Goal: Transaction & Acquisition: Purchase product/service

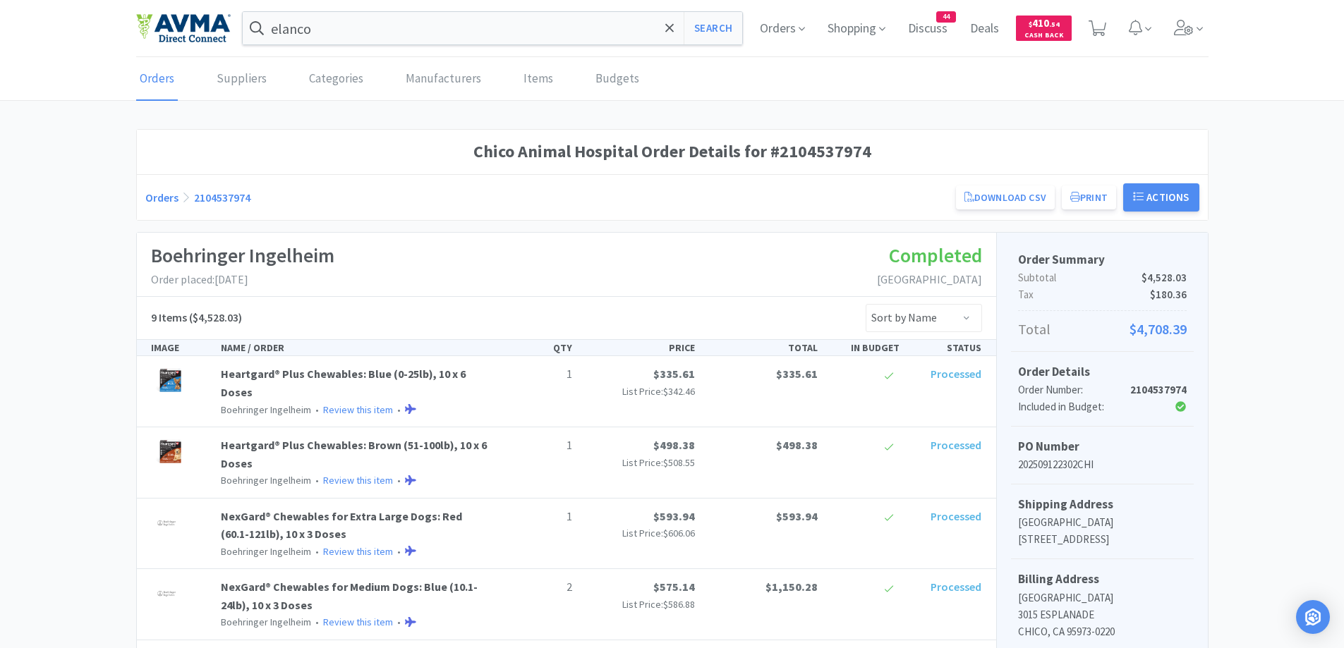
click at [155, 195] on link "Orders" at bounding box center [161, 198] width 33 height 14
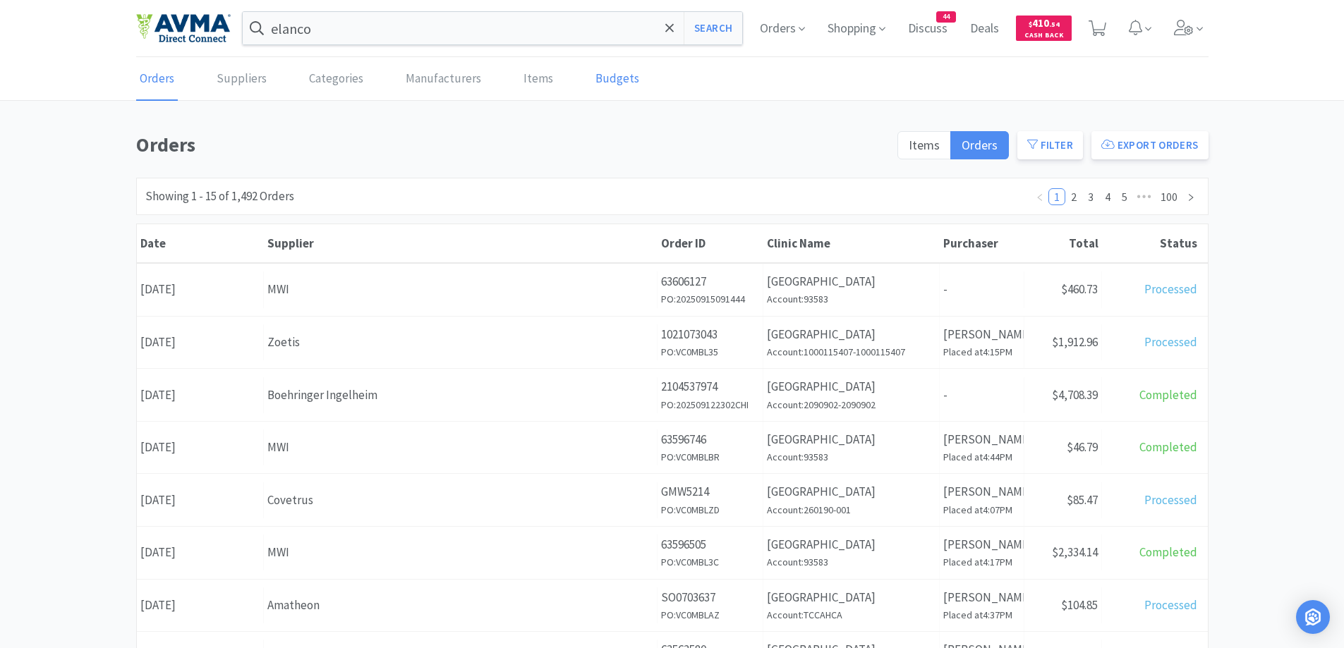
click at [617, 84] on link "Budgets" at bounding box center [617, 79] width 51 height 43
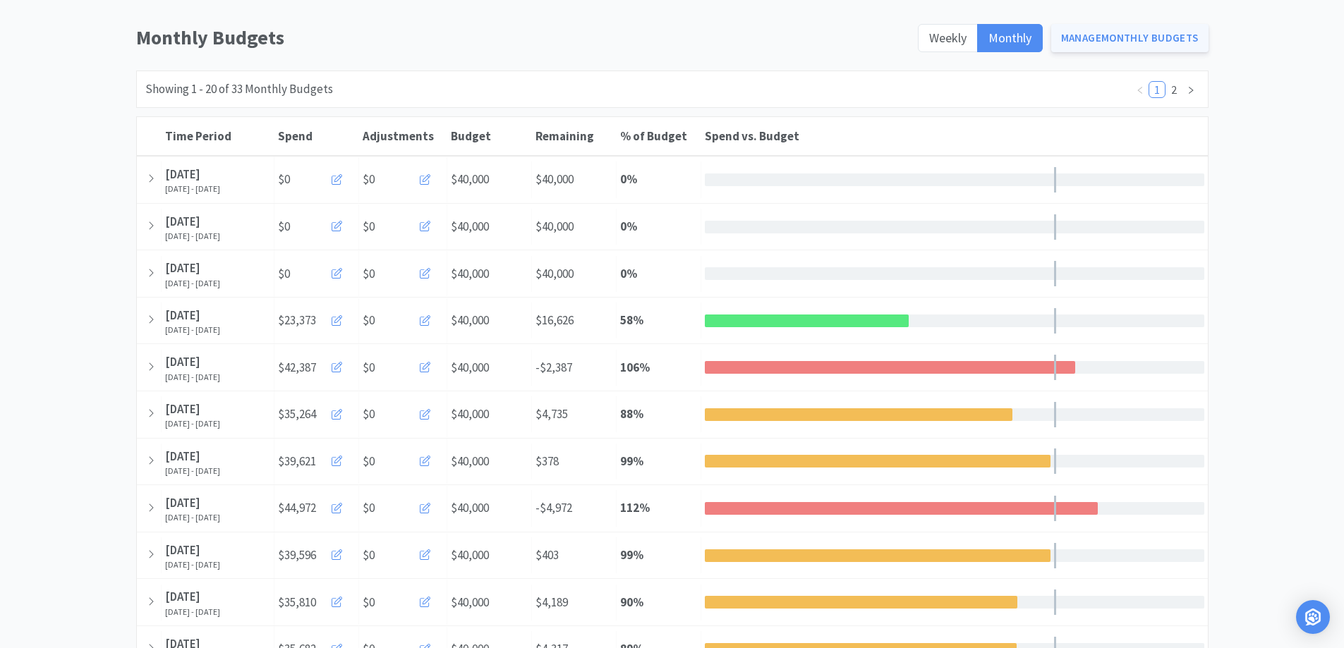
scroll to position [141, 0]
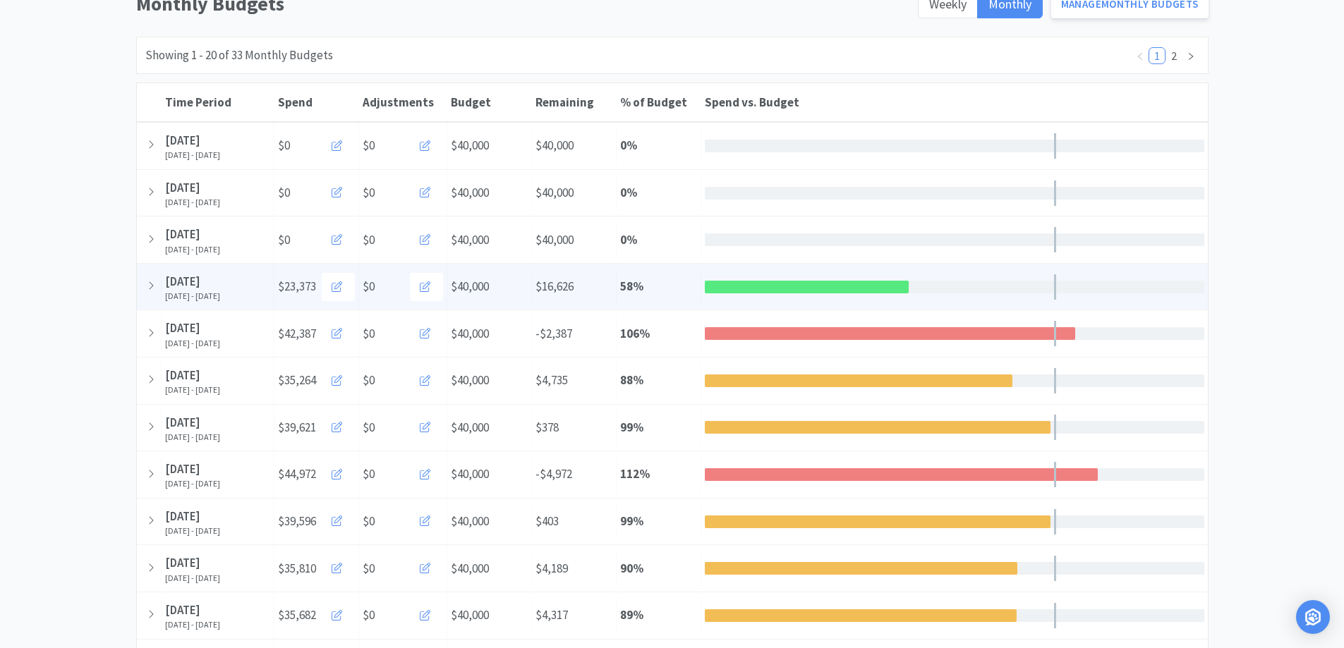
click at [608, 281] on div "Remaining $16,626" at bounding box center [574, 287] width 85 height 36
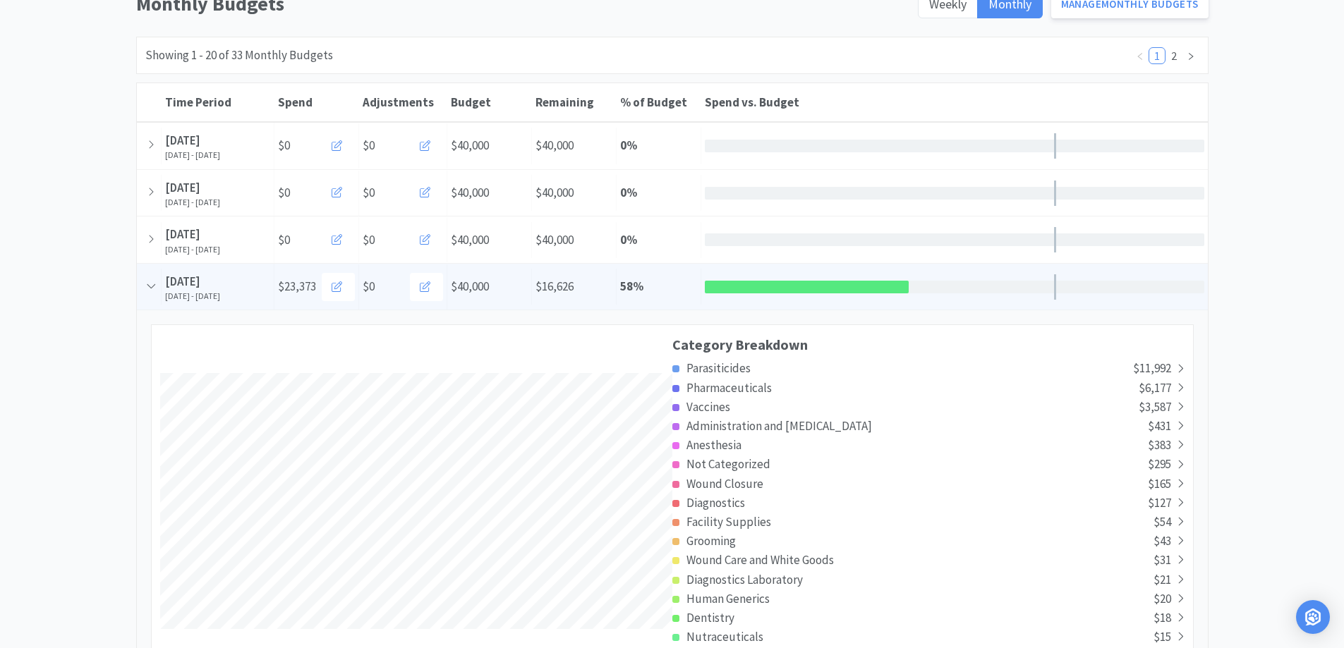
scroll to position [2596, 1071]
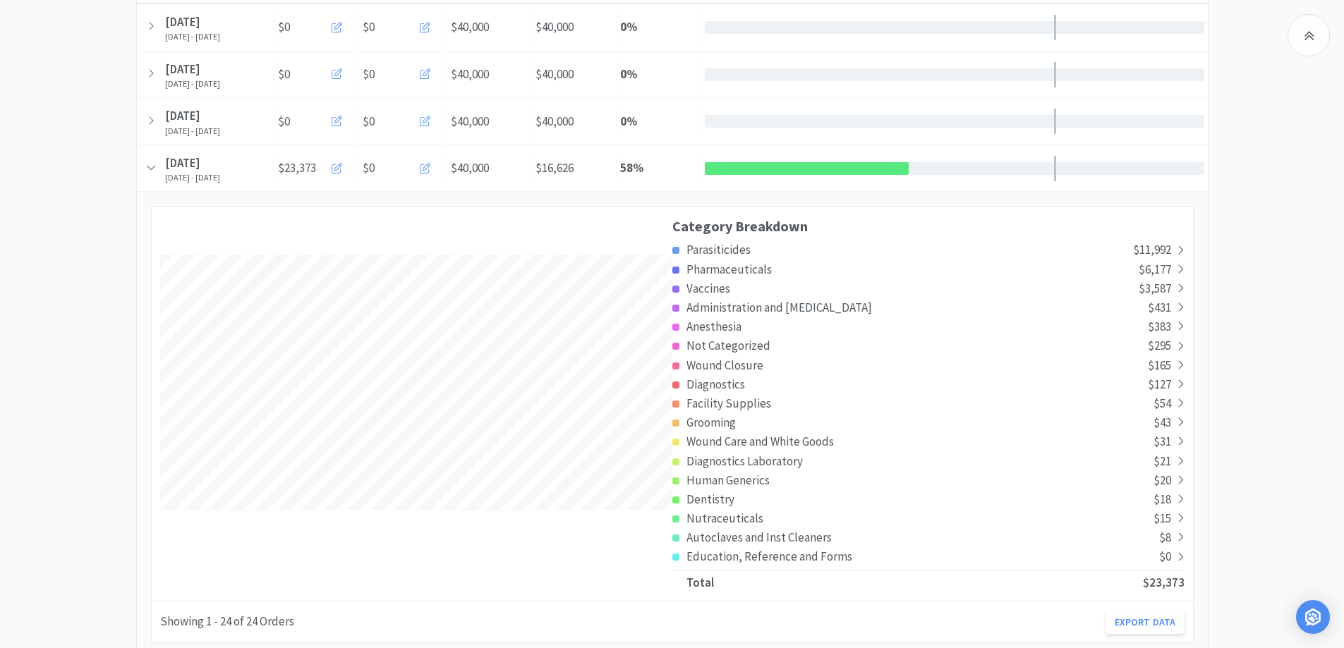
scroll to position [310, 0]
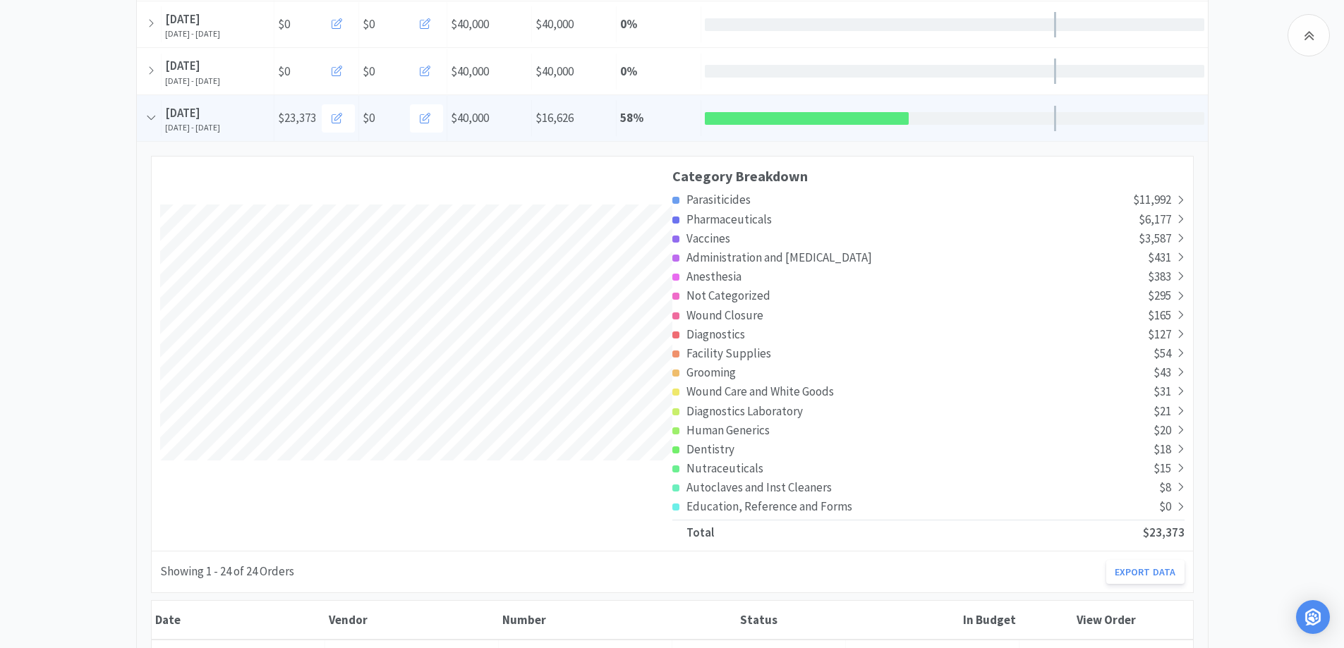
click at [382, 122] on div "$0" at bounding box center [403, 118] width 80 height 28
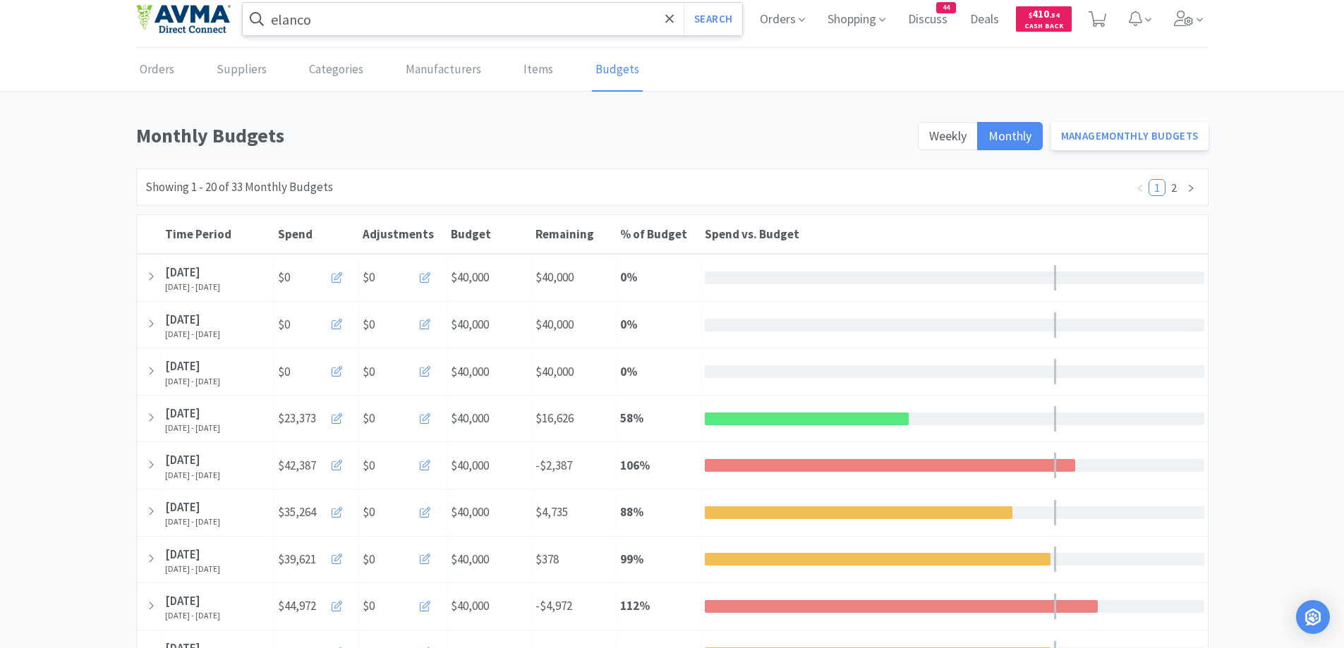
scroll to position [0, 0]
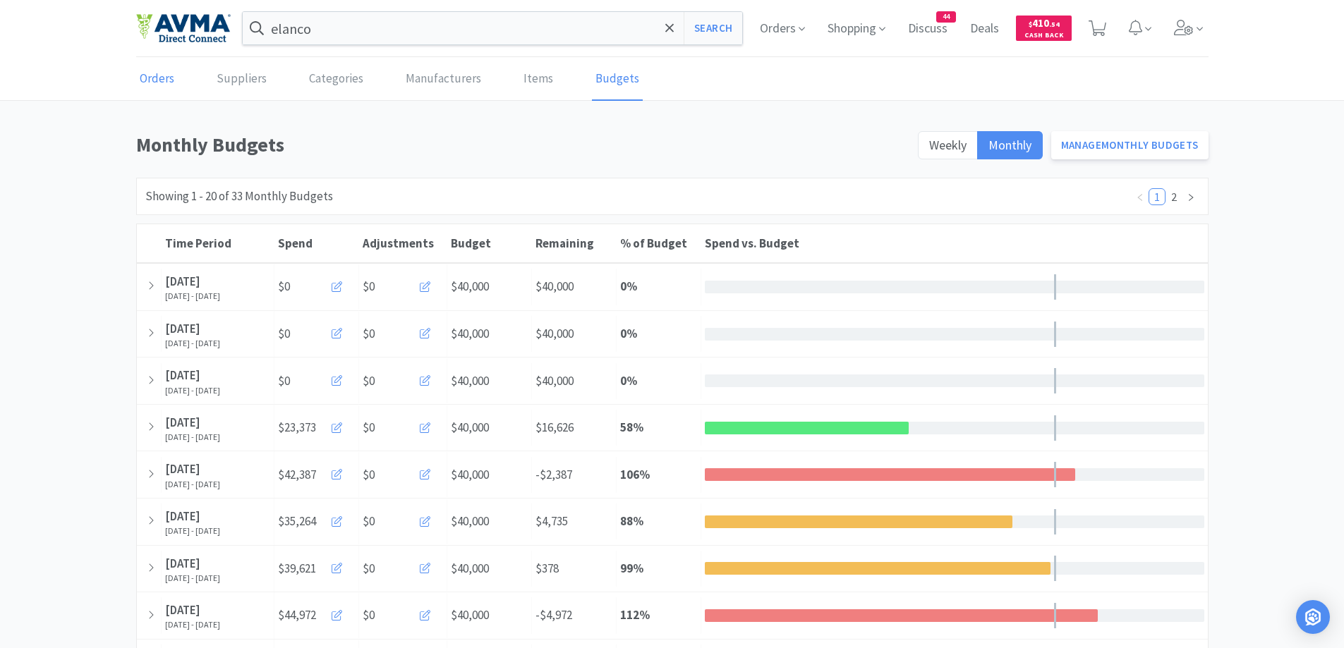
click at [167, 80] on link "Orders" at bounding box center [157, 79] width 42 height 43
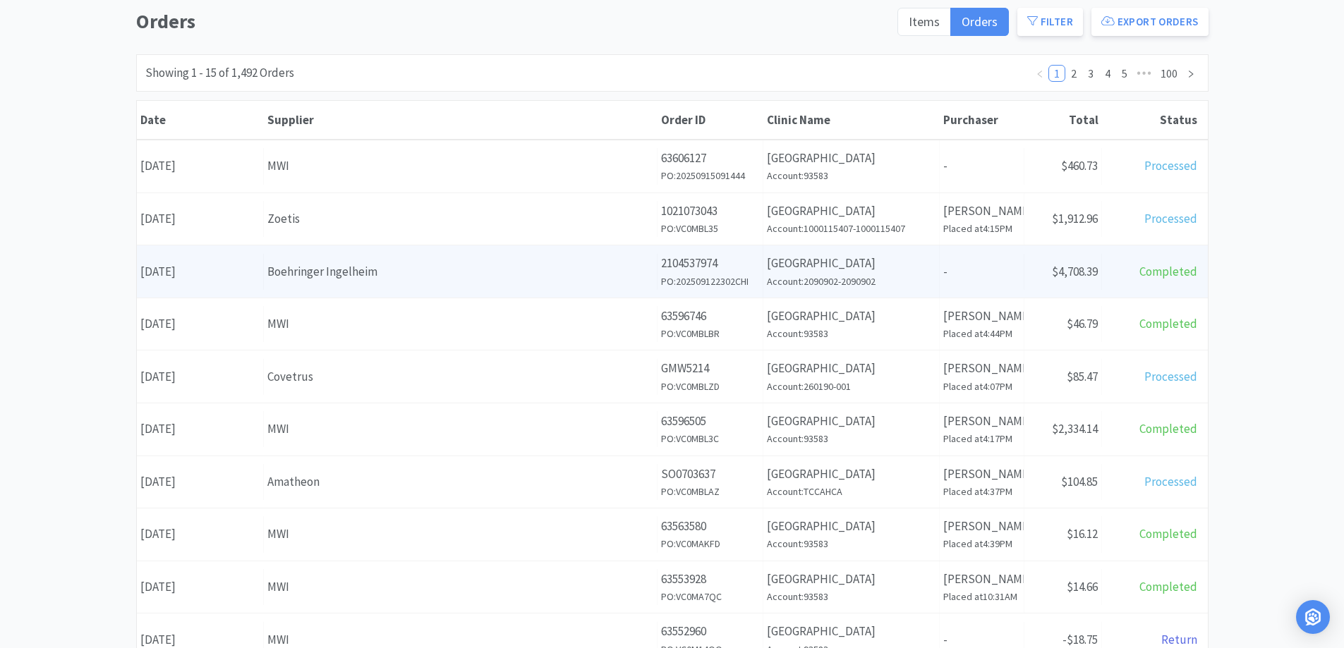
scroll to position [141, 0]
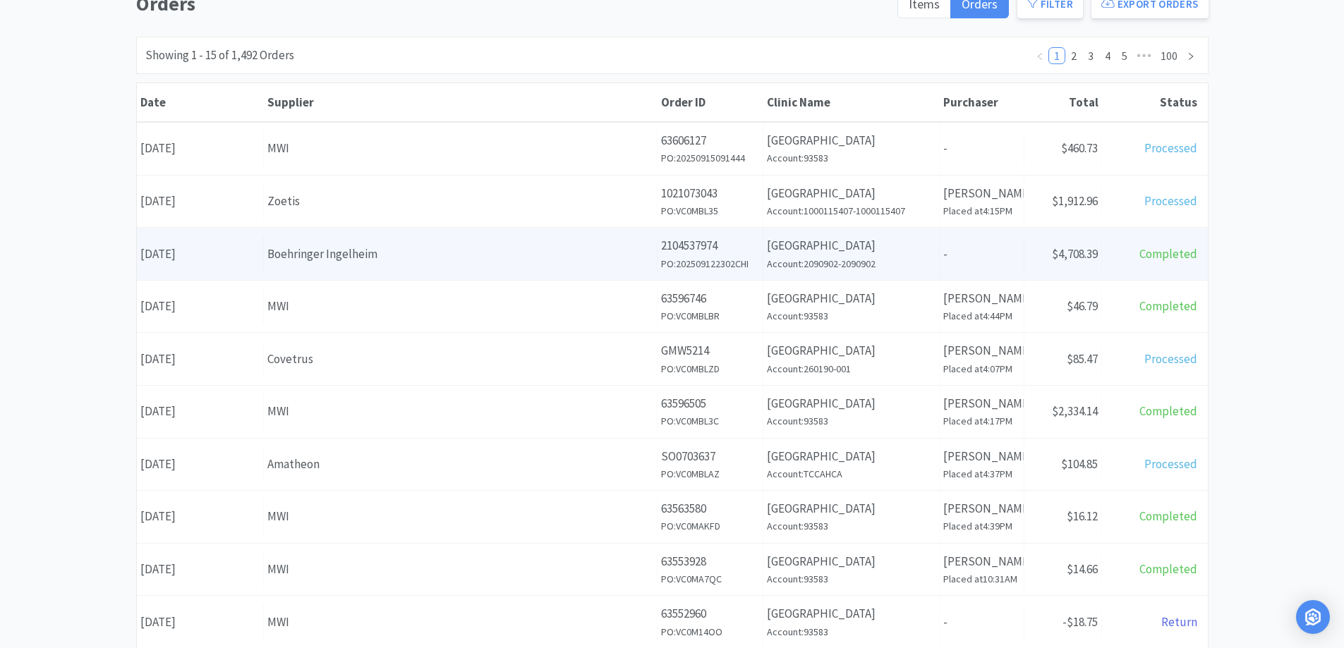
click at [906, 256] on h6 "Account: 2090902-2090902" at bounding box center [851, 264] width 169 height 16
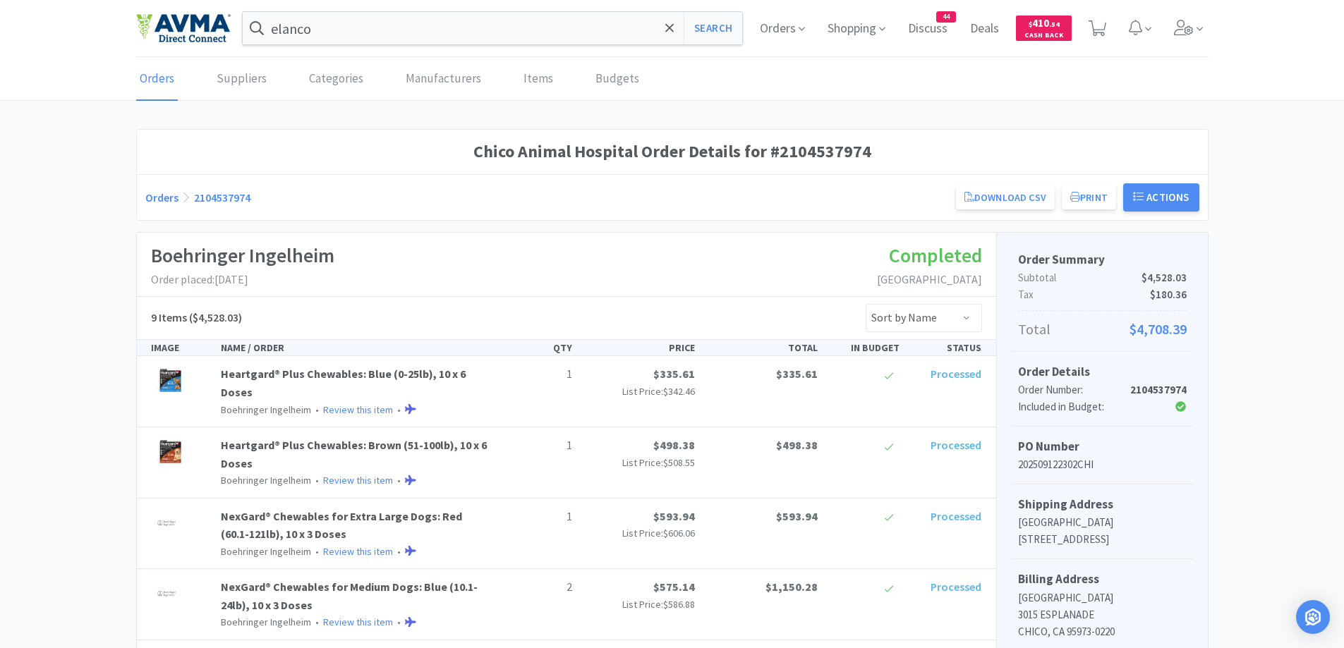
click at [163, 199] on link "Orders" at bounding box center [161, 198] width 33 height 14
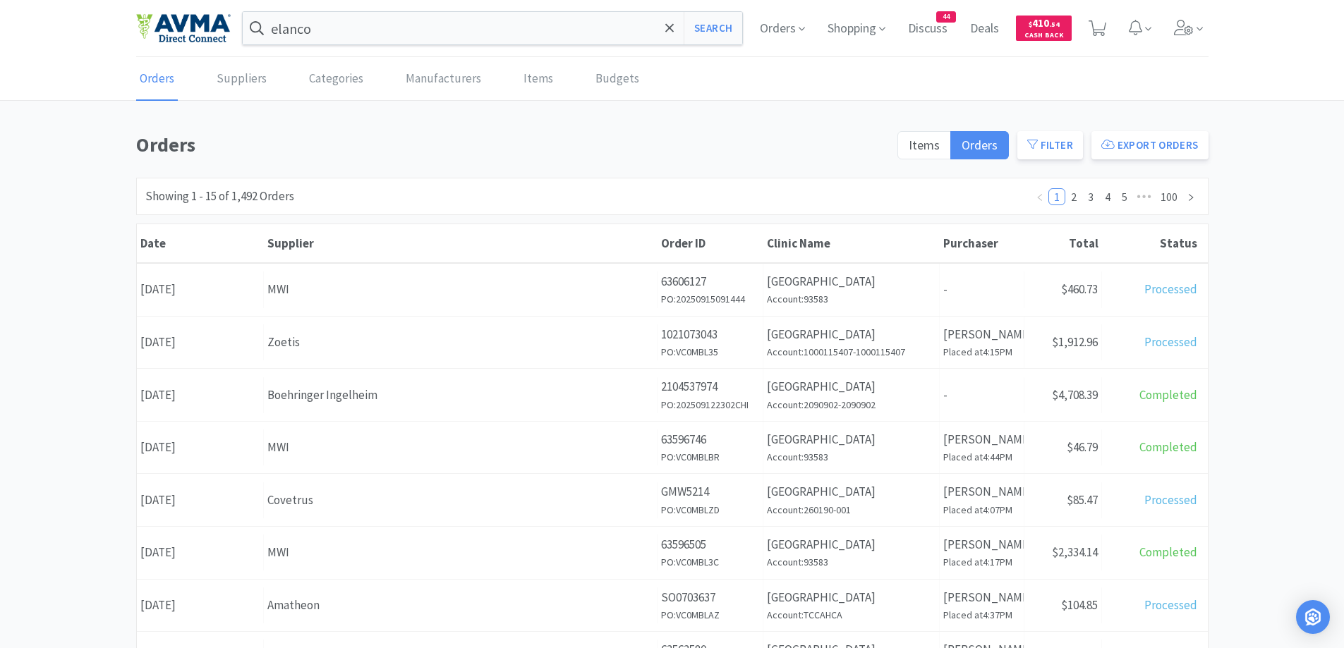
click at [1298, 246] on div "Orders Items Orders Filter Export Orders Filters Filter Suppliers All Suppliers…" at bounding box center [672, 616] width 1344 height 974
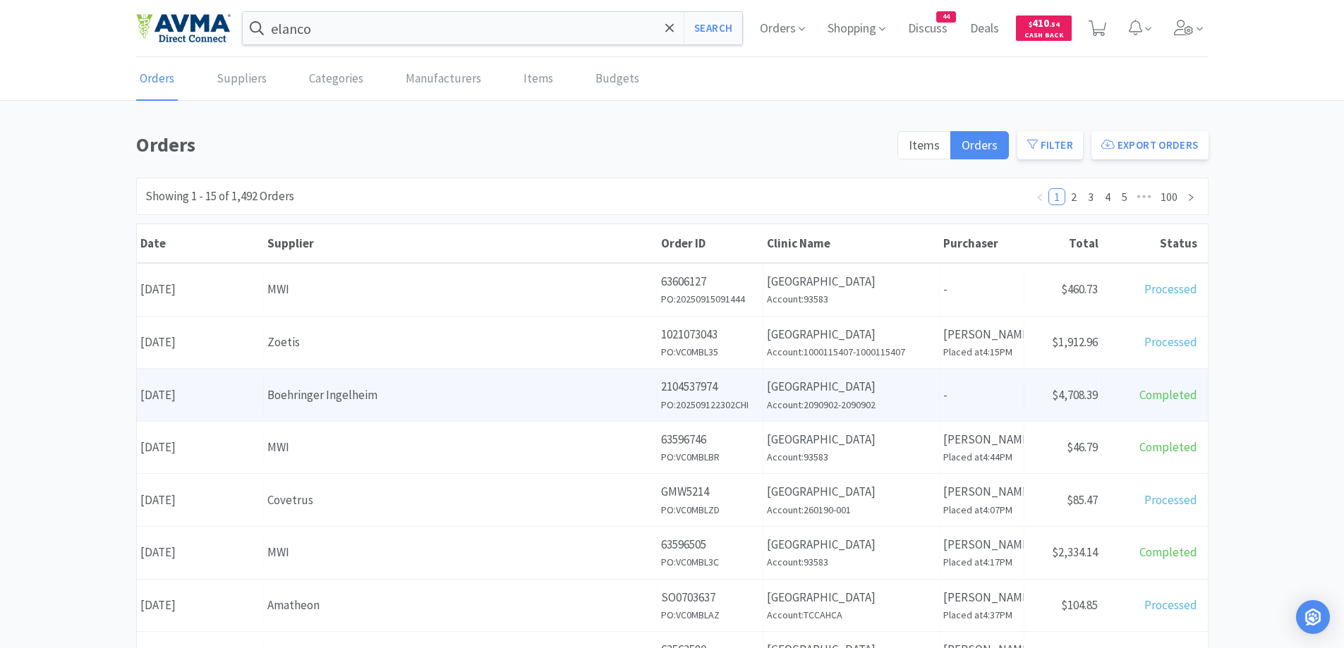
scroll to position [141, 0]
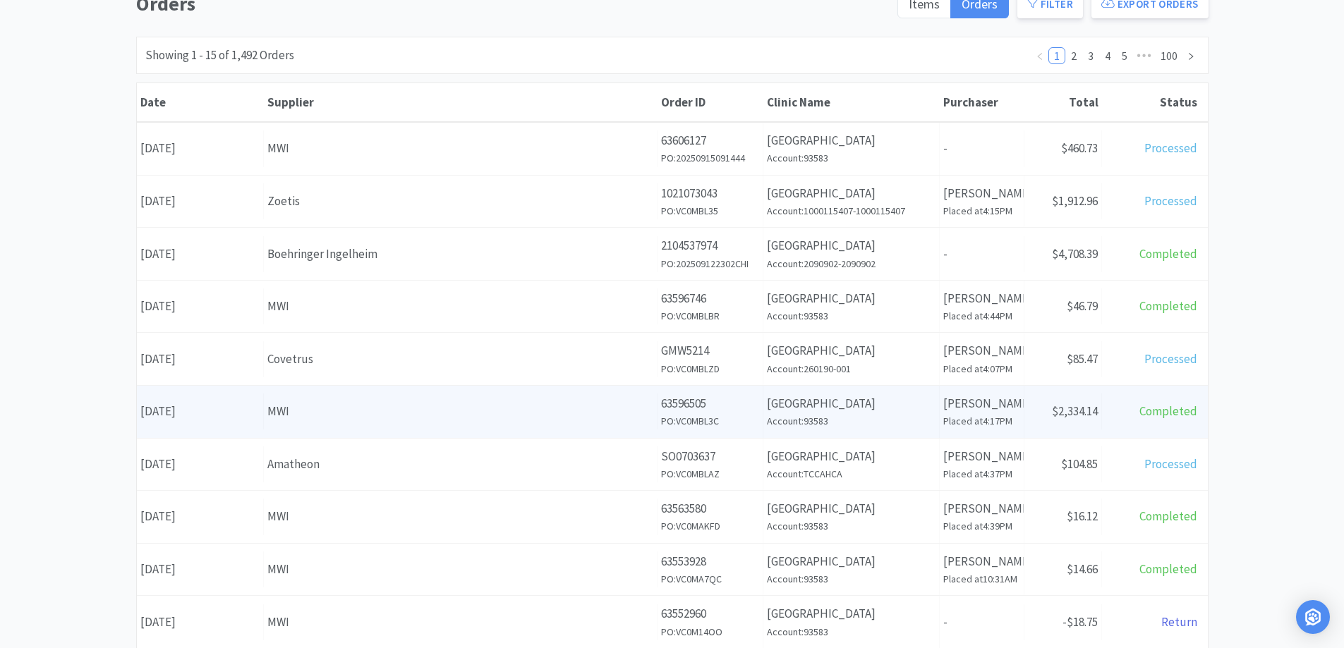
click at [363, 409] on div "MWI" at bounding box center [460, 411] width 386 height 19
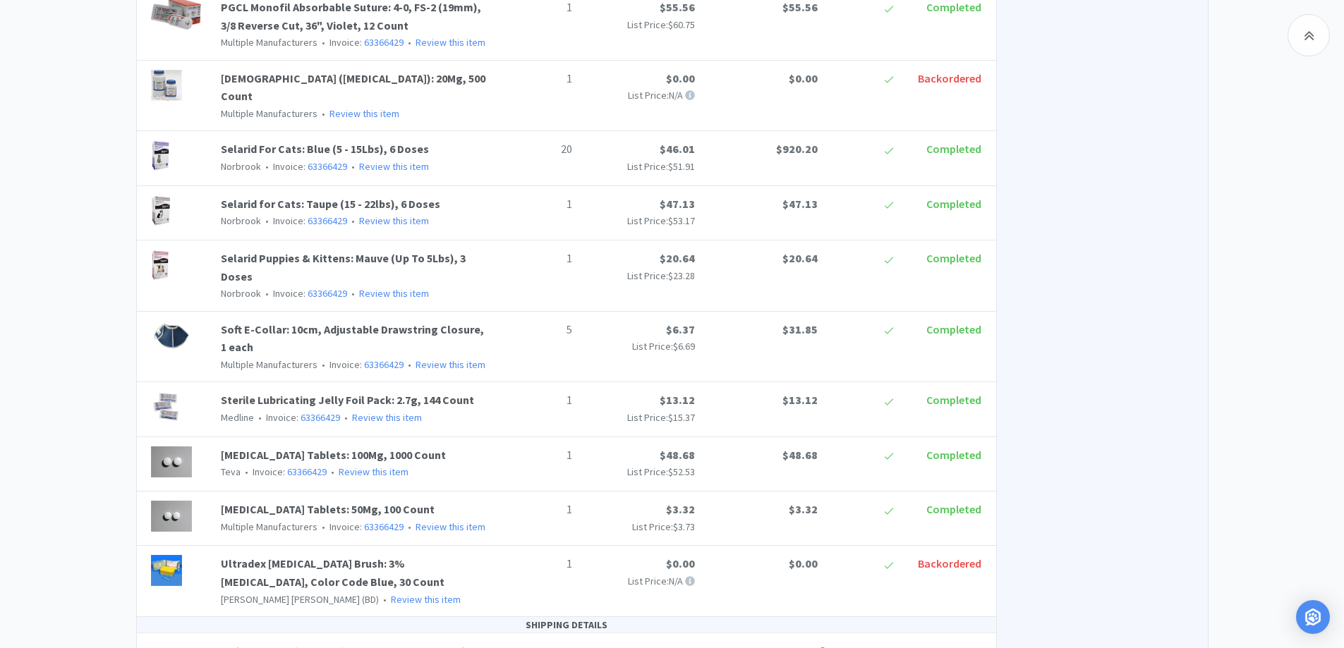
scroll to position [1658, 0]
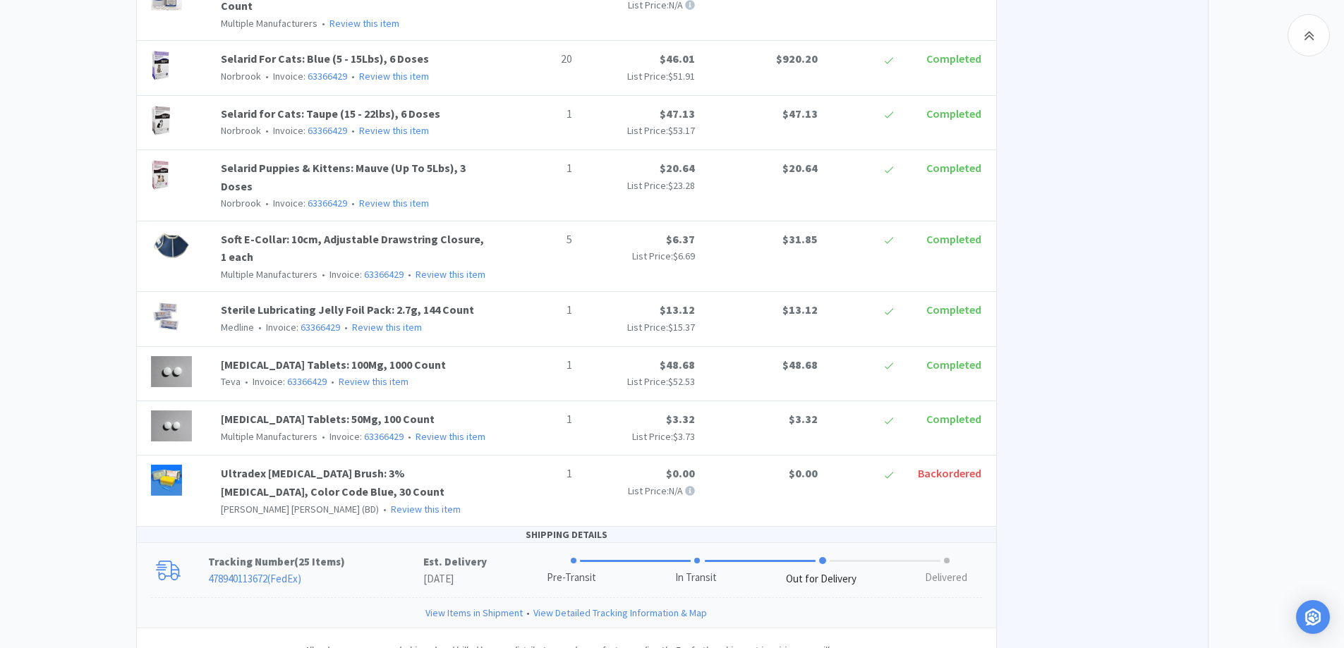
click at [385, 571] on p "478940113672 ( FedEx )" at bounding box center [315, 579] width 215 height 17
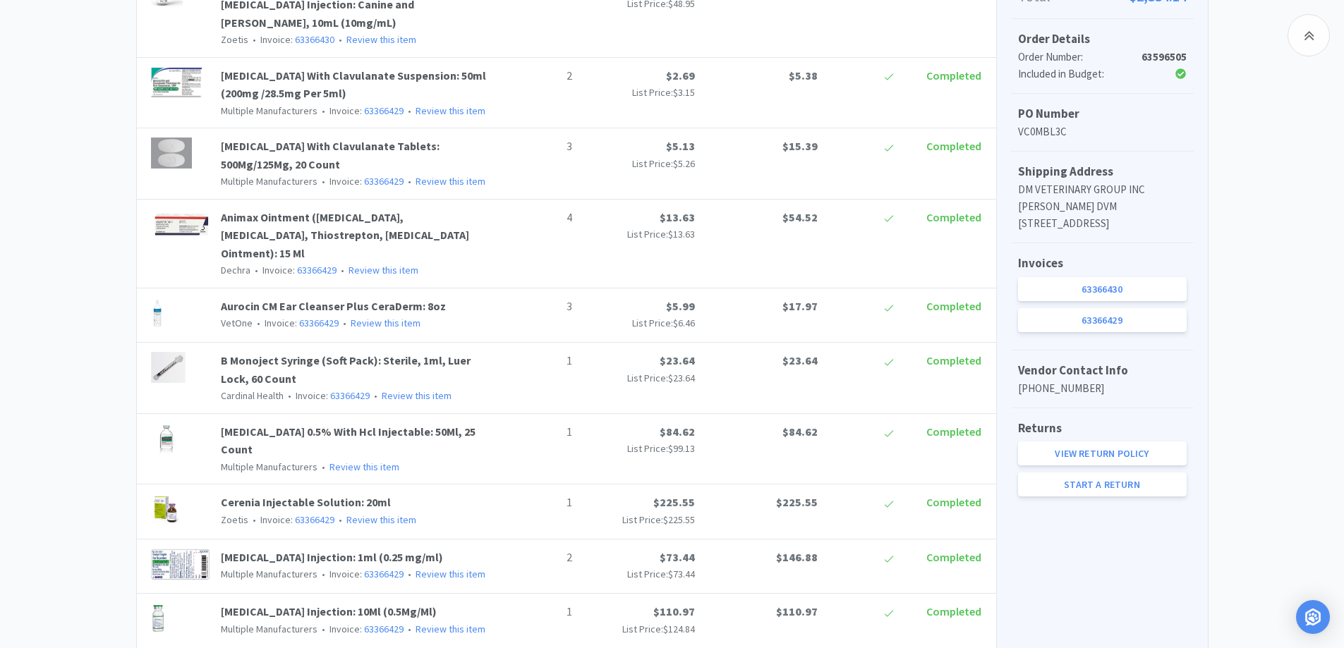
scroll to position [0, 0]
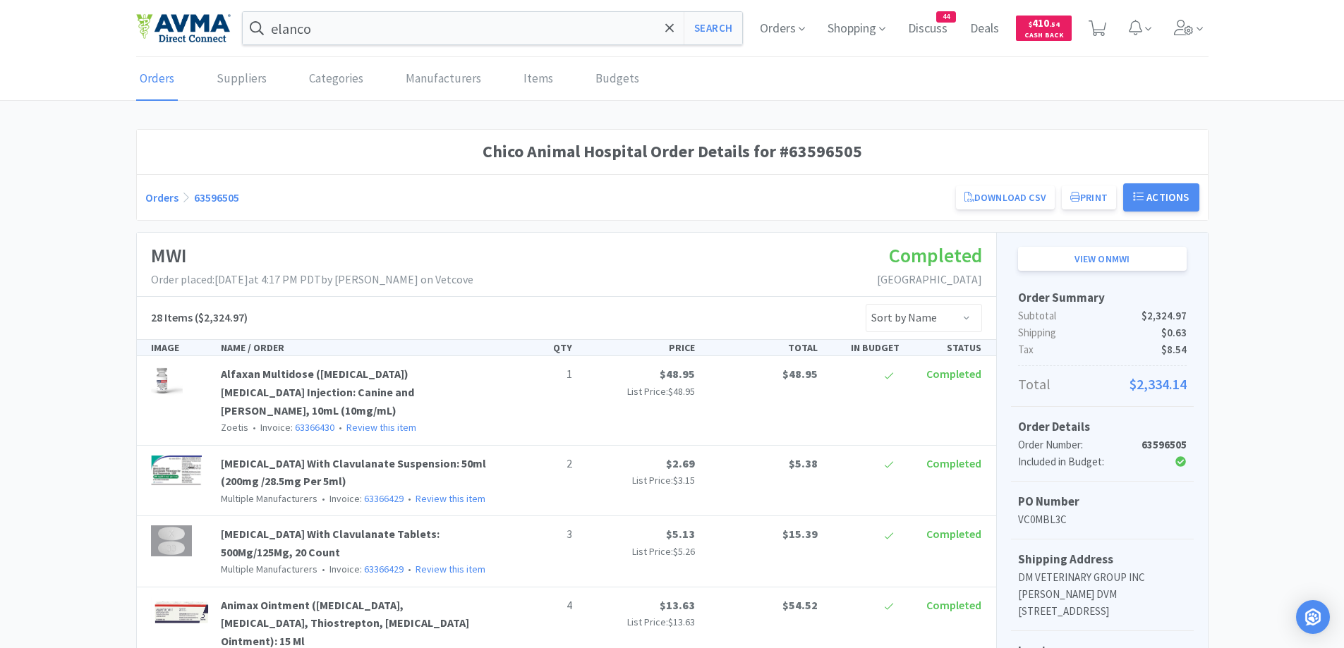
click at [160, 193] on link "Orders" at bounding box center [161, 198] width 33 height 14
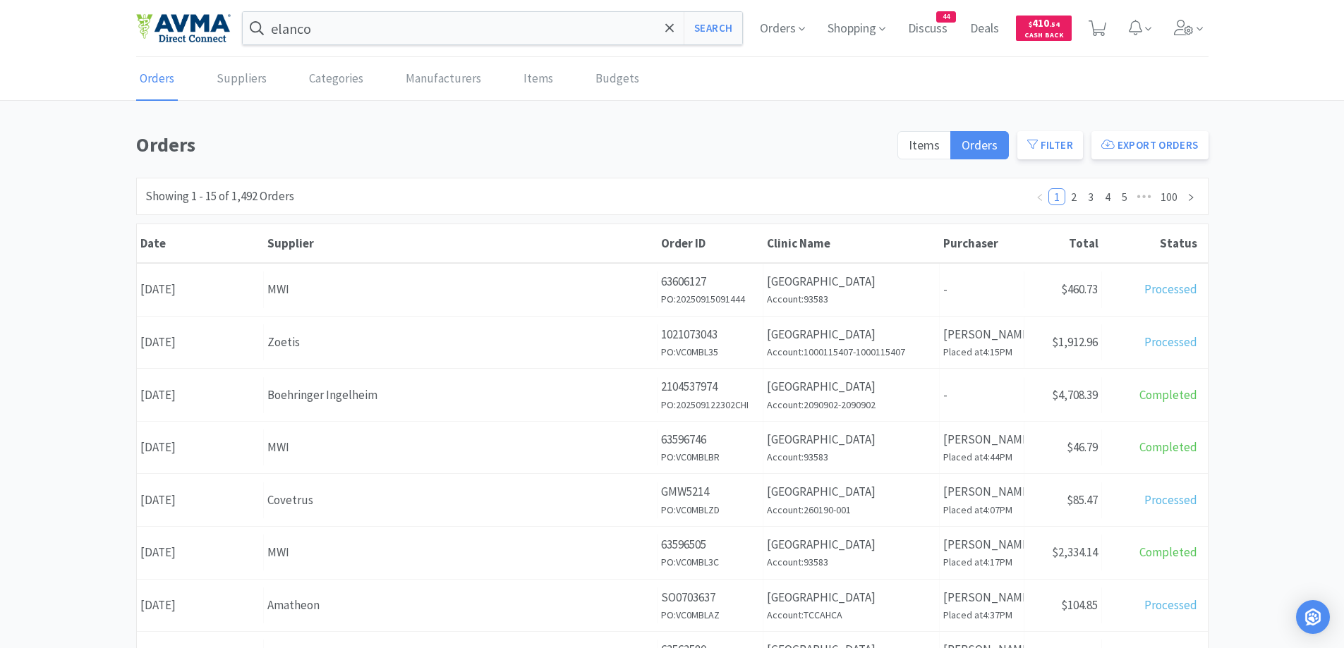
click at [1267, 236] on div "Orders Items Orders Filter Export Orders Filters Filter Suppliers All Suppliers…" at bounding box center [672, 616] width 1344 height 974
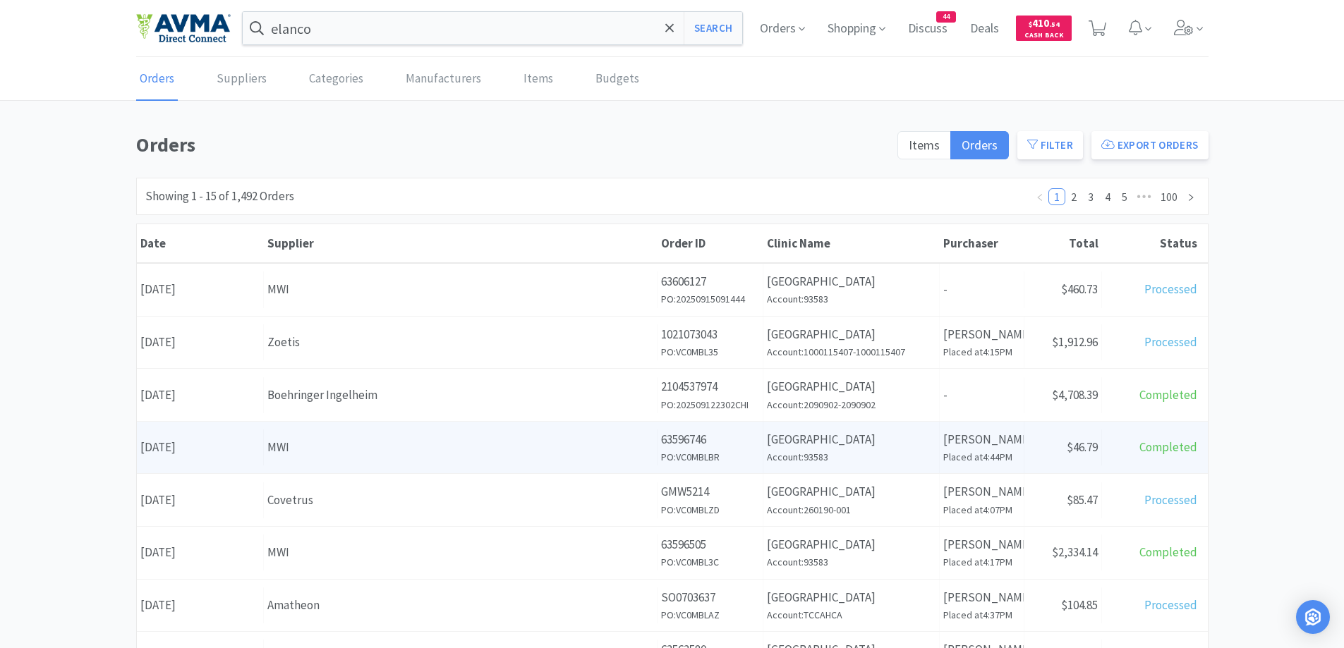
scroll to position [141, 0]
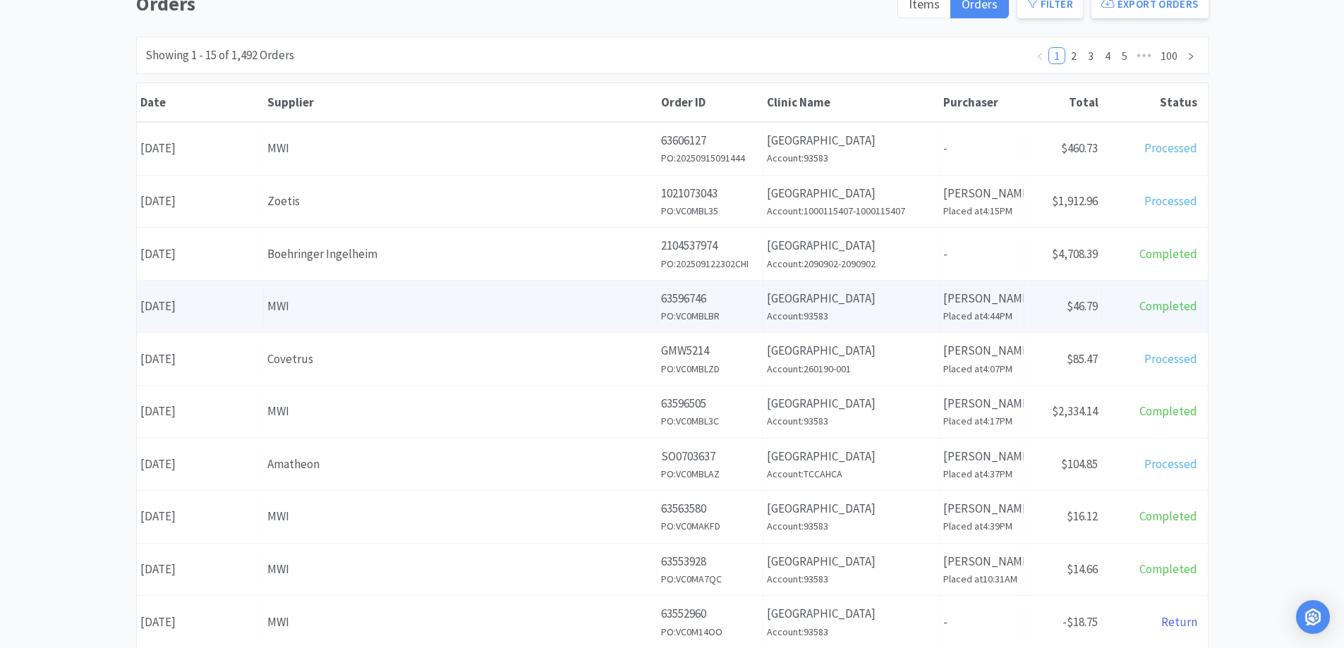
click at [387, 313] on div "MWI" at bounding box center [460, 306] width 386 height 19
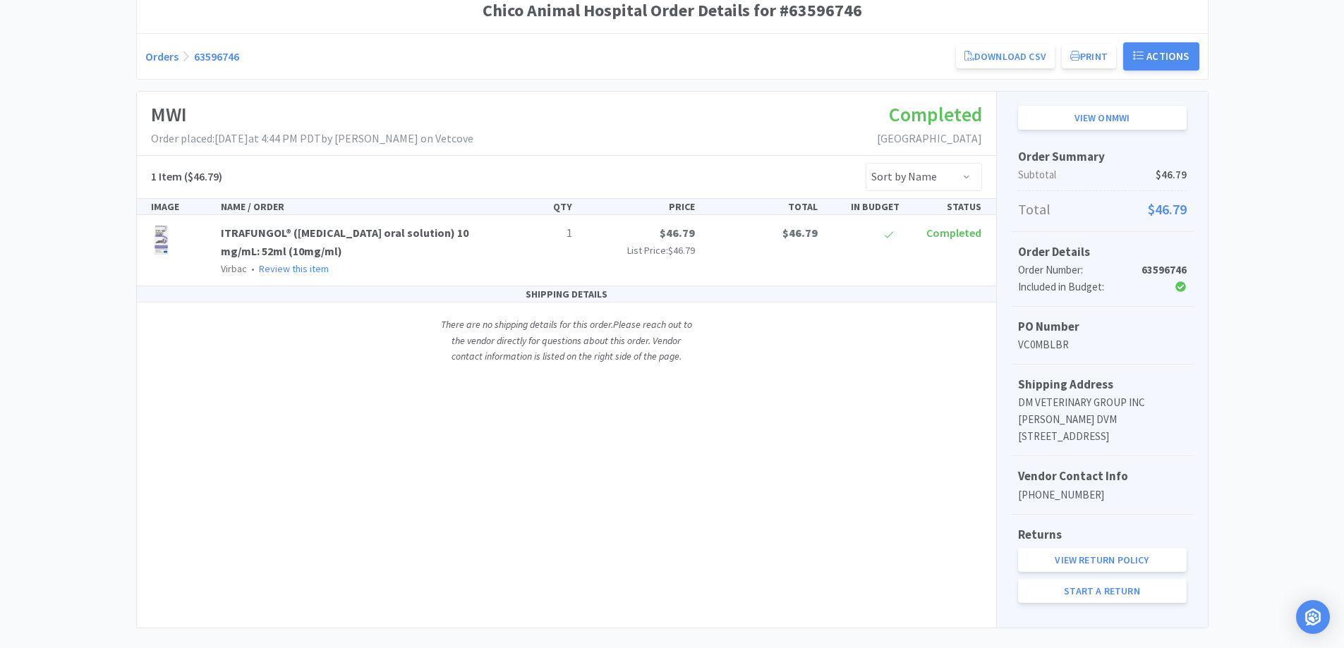
click at [160, 38] on div "Orders 63596746 Download CSV Print Chico Animal Hospital Order for MWI PO Numbe…" at bounding box center [672, 56] width 1071 height 46
click at [157, 54] on link "Orders" at bounding box center [161, 56] width 33 height 14
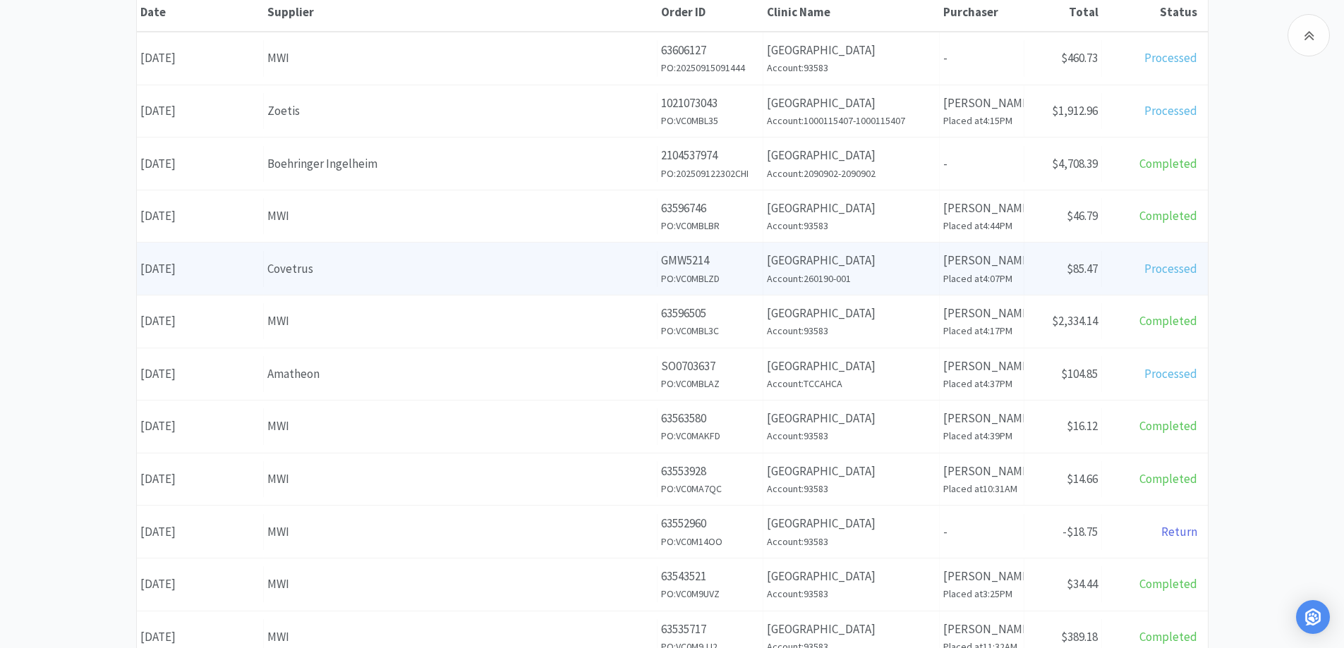
scroll to position [282, 0]
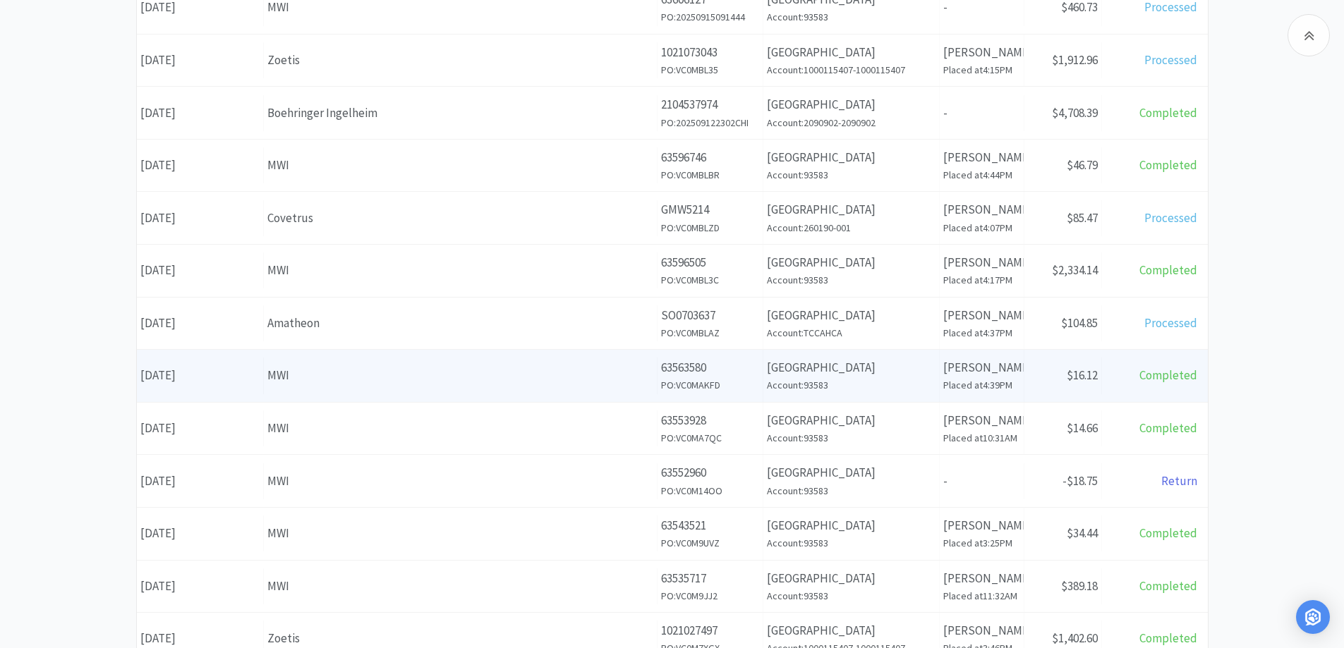
click at [500, 381] on div "MWI" at bounding box center [460, 375] width 386 height 19
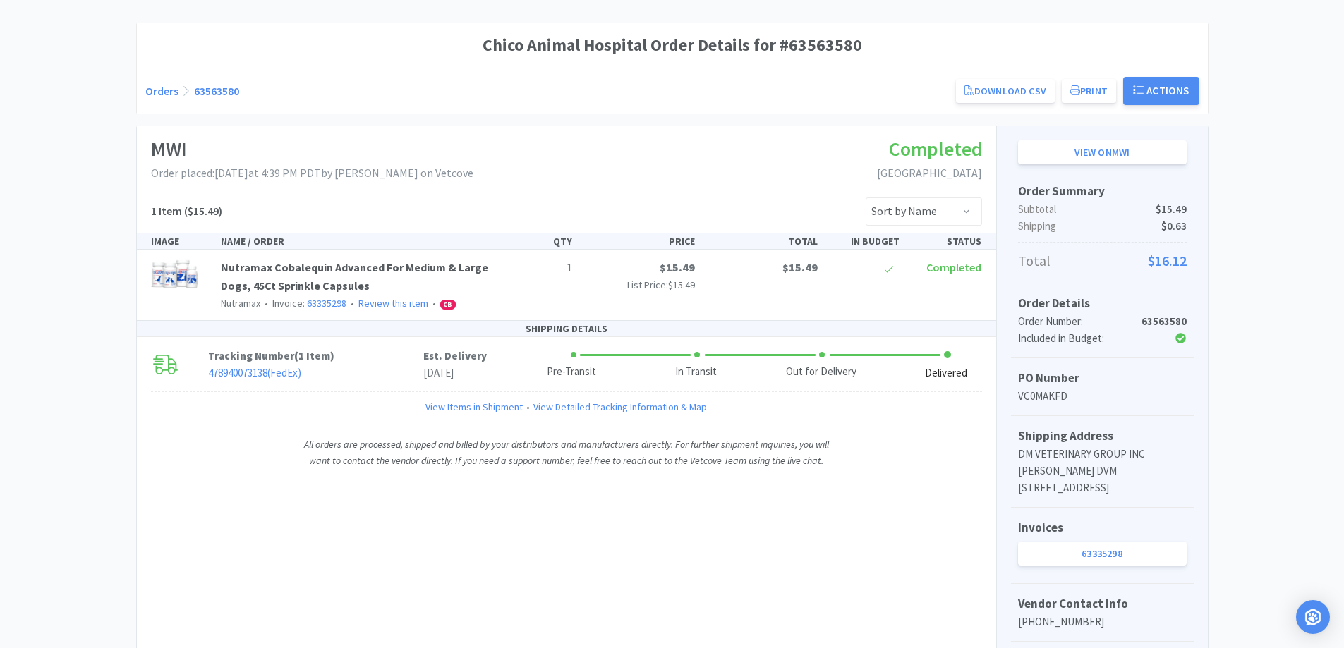
scroll to position [141, 0]
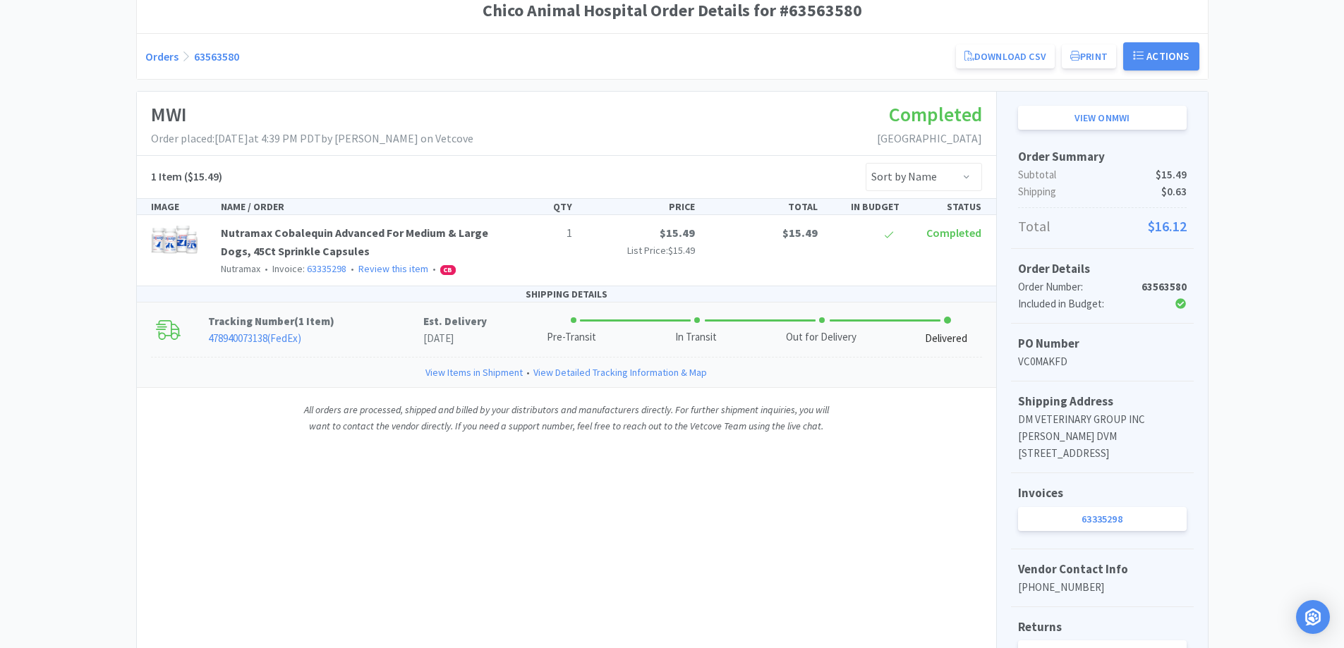
click at [399, 334] on p "478940073138 ( FedEx )" at bounding box center [315, 338] width 215 height 17
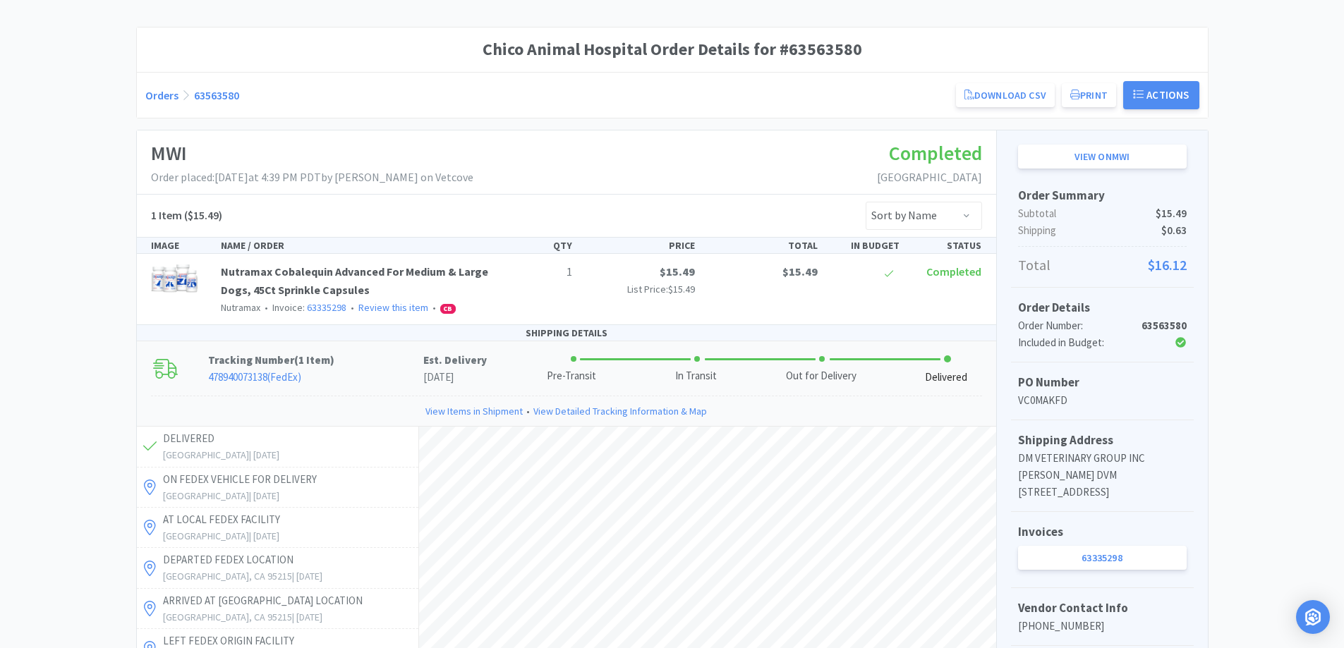
scroll to position [0, 0]
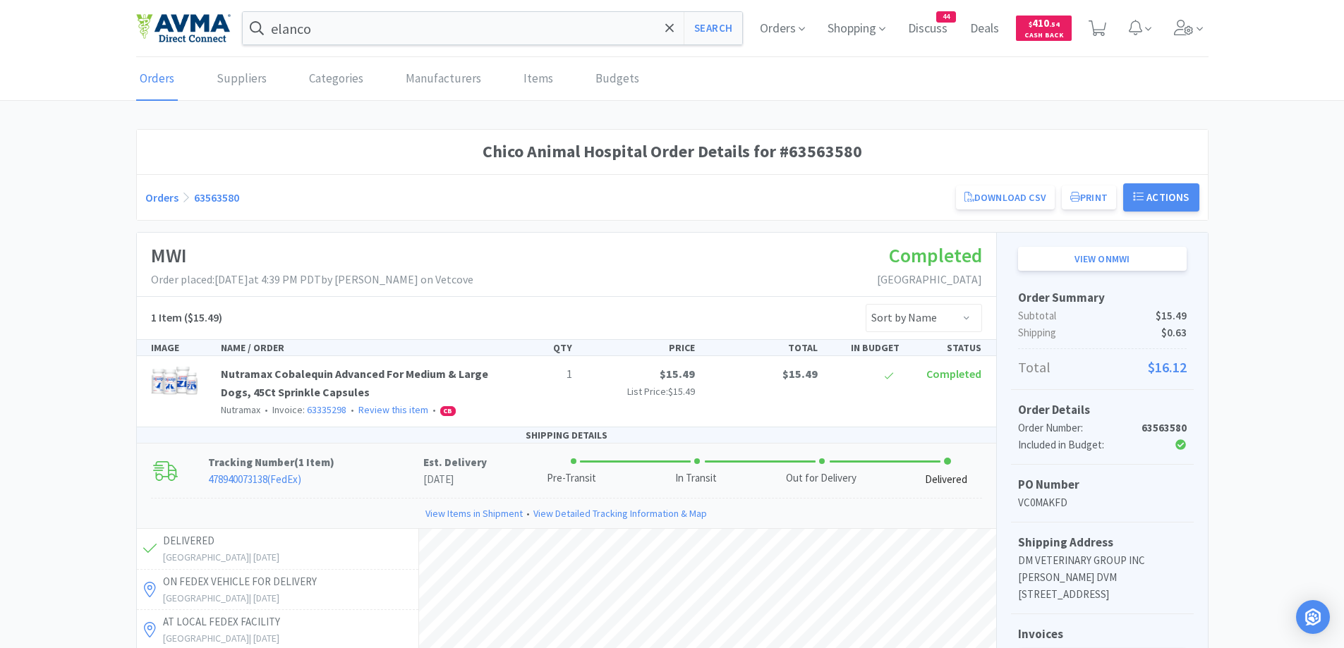
click at [169, 198] on link "Orders" at bounding box center [161, 198] width 33 height 14
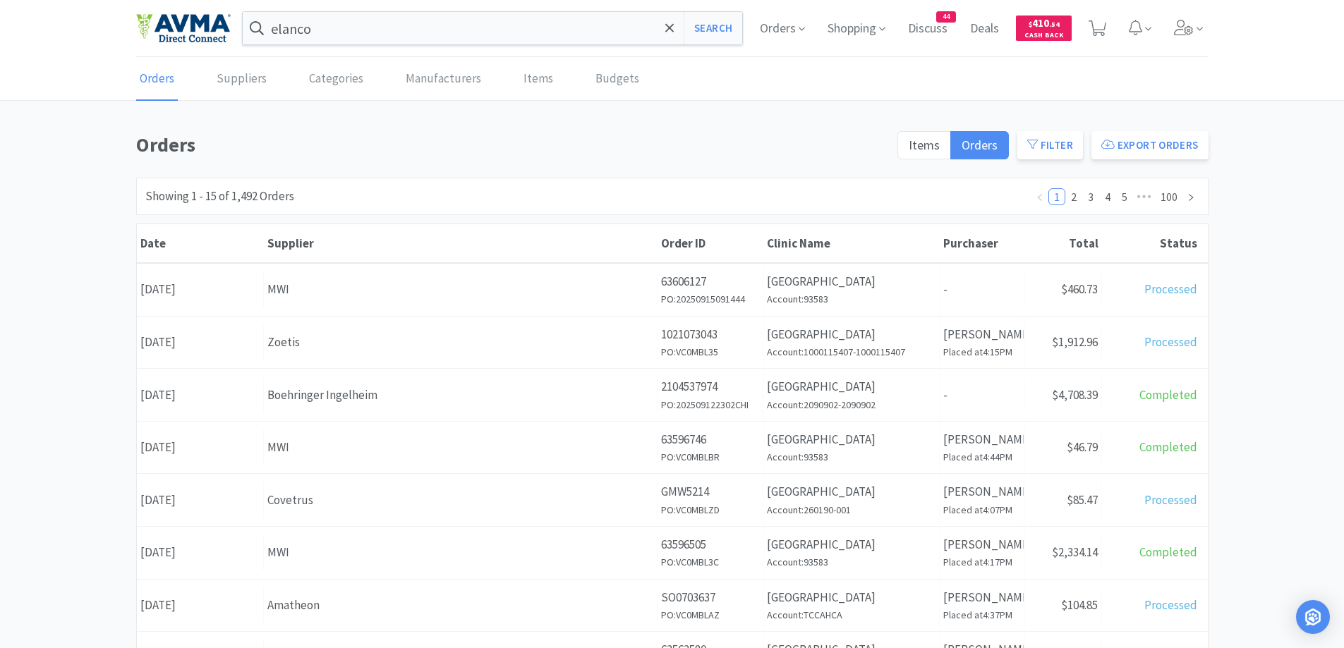
click at [316, 135] on h1 "Orders" at bounding box center [512, 145] width 753 height 32
click at [790, 35] on span "Orders" at bounding box center [782, 28] width 56 height 56
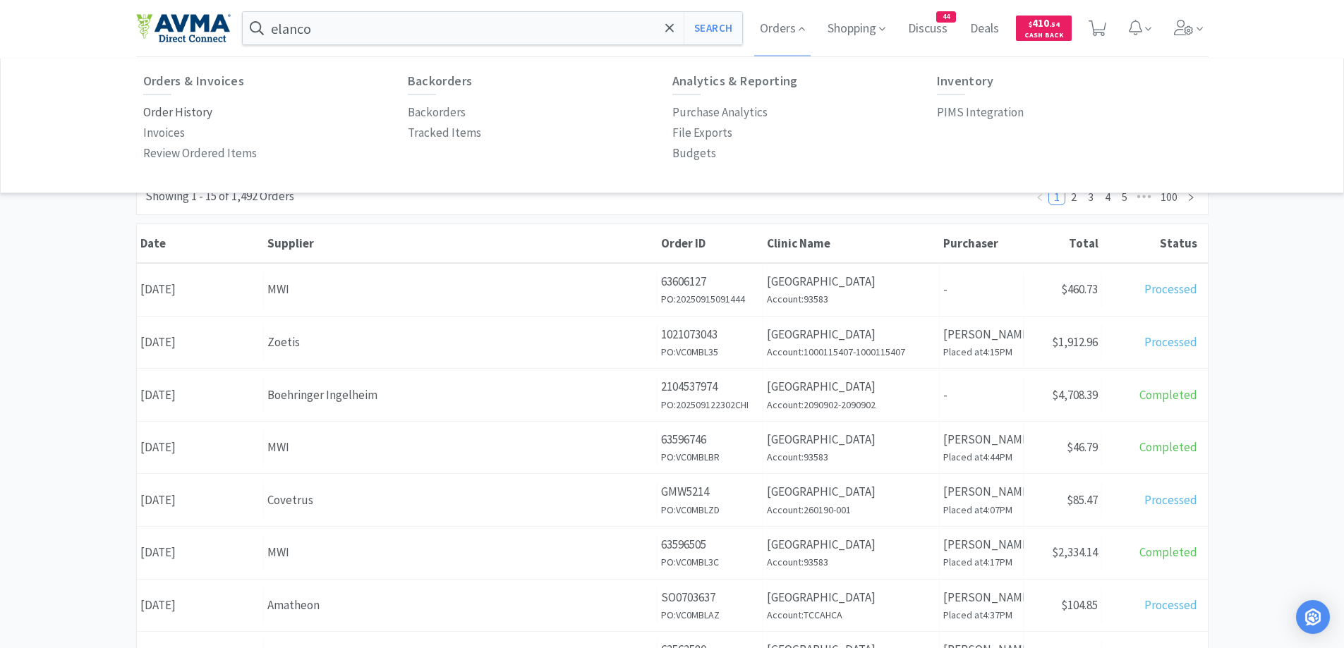
click at [186, 109] on p "Order History" at bounding box center [177, 112] width 69 height 19
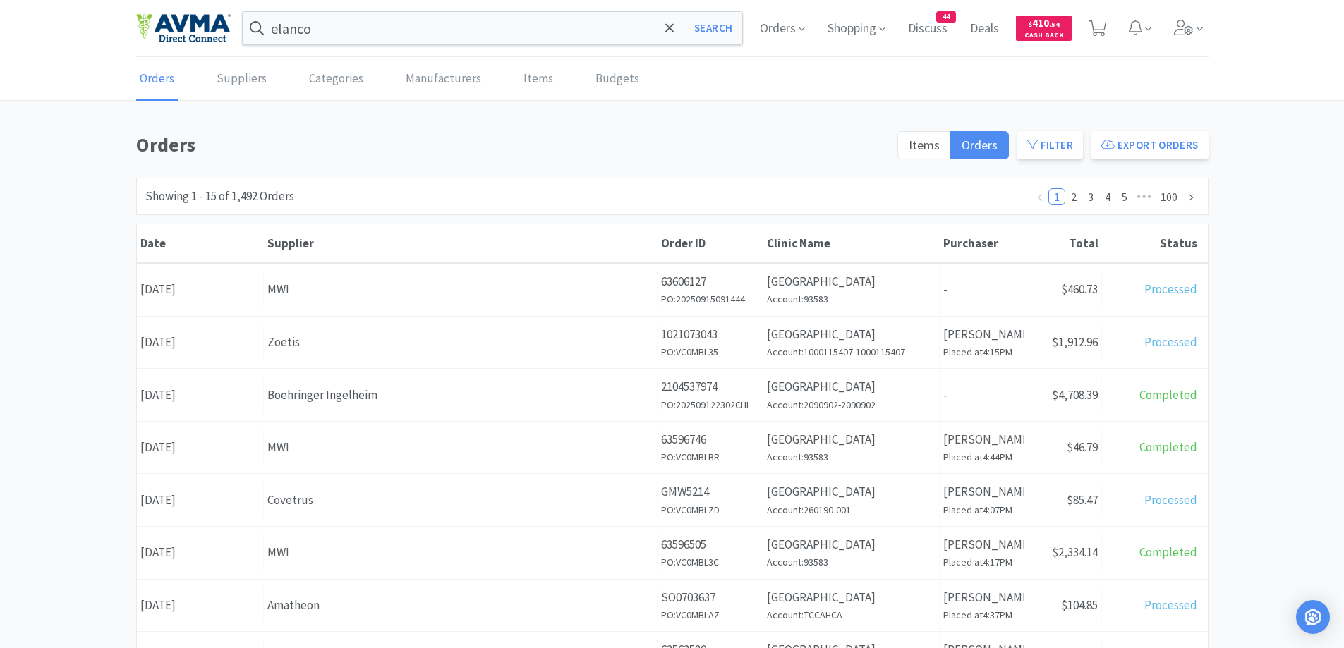
click at [66, 208] on div "Orders Items Orders Filter Export Orders Filters Filter Suppliers All Suppliers…" at bounding box center [672, 616] width 1344 height 974
click at [377, 28] on input "elanco" at bounding box center [493, 28] width 500 height 32
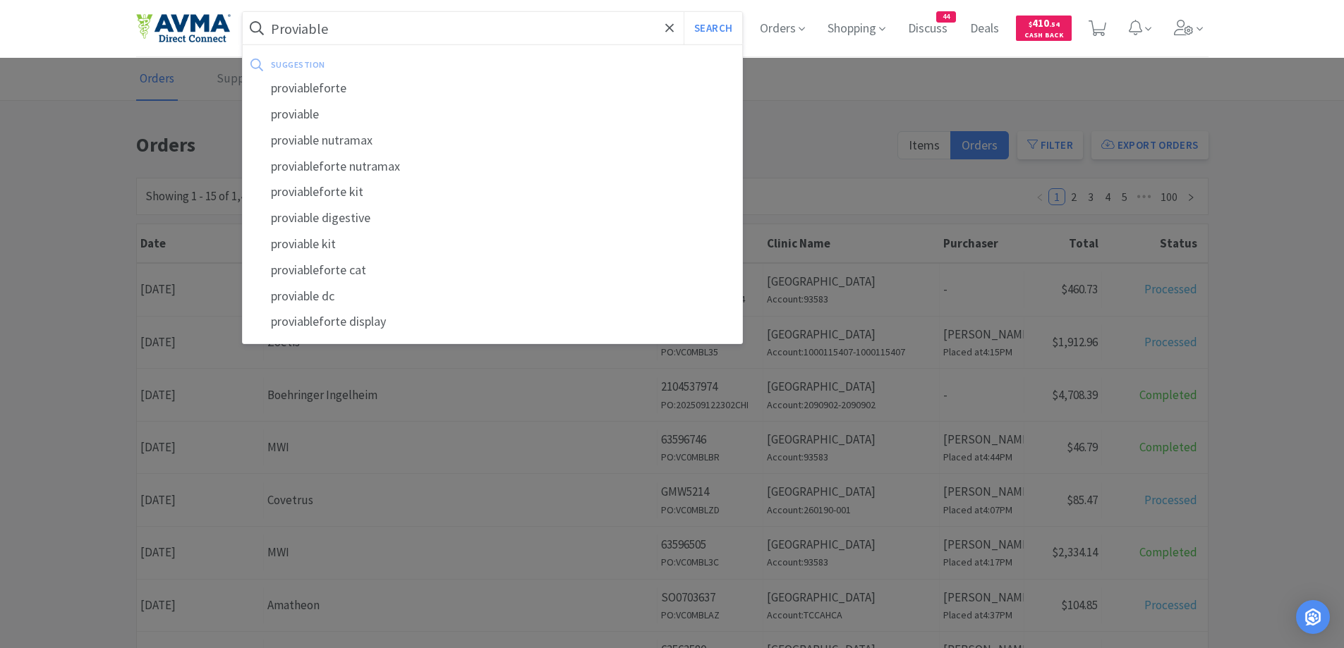
type input "Proviable"
click at [684, 12] on button "Search" at bounding box center [713, 28] width 59 height 32
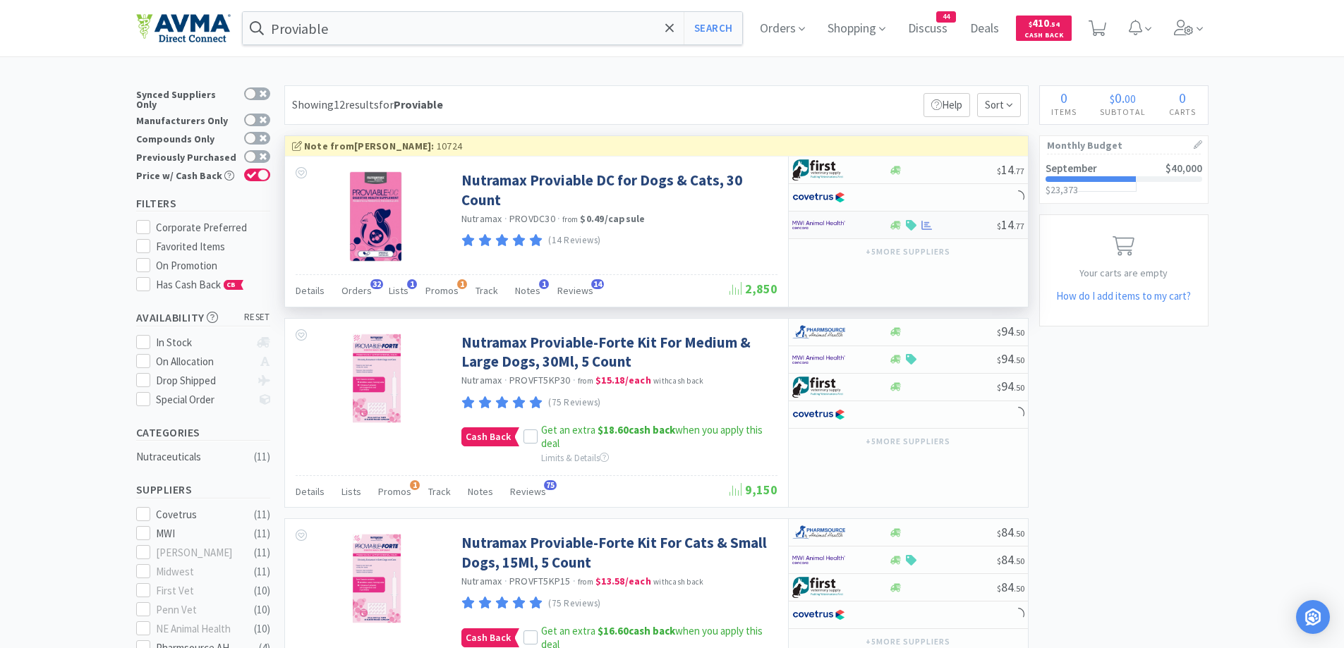
click at [853, 223] on div at bounding box center [831, 225] width 78 height 24
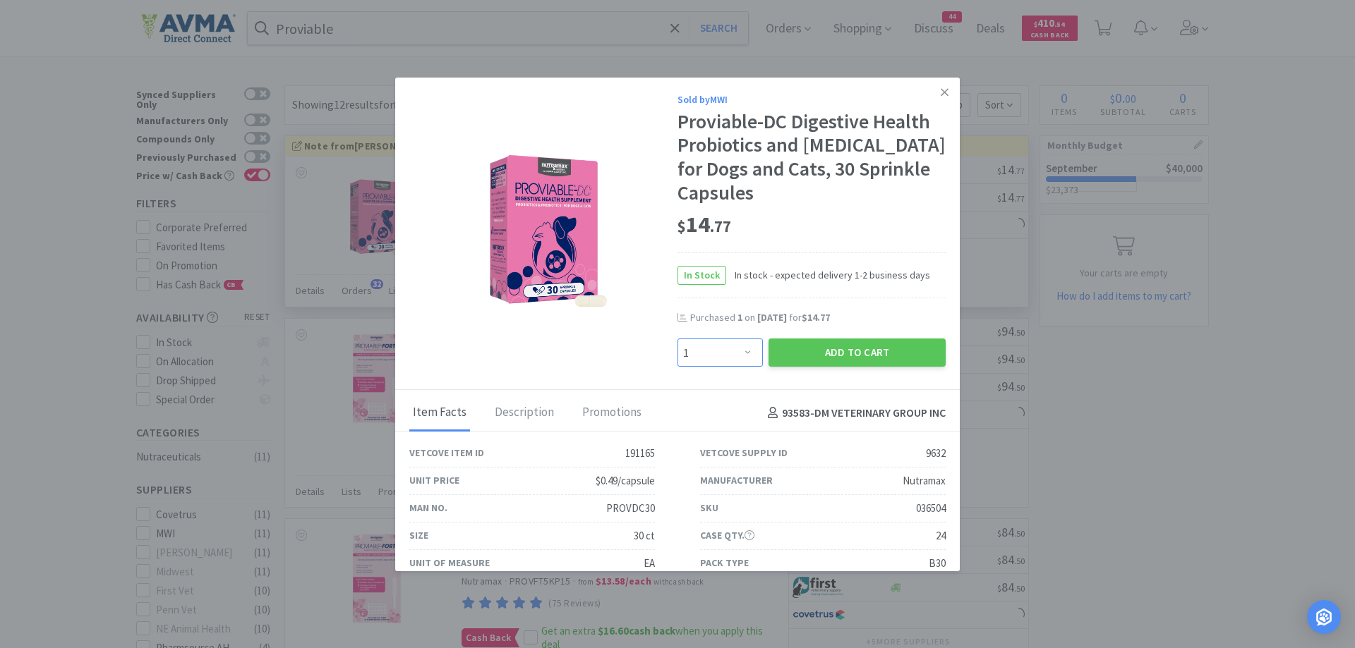
drag, startPoint x: 698, startPoint y: 358, endPoint x: 699, endPoint y: 339, distance: 19.1
click at [698, 358] on select "Enter Quantity 1 2 3 4 5 6 7 8 9 10 11 12 13 14 15 16 17 18 19 20 Enter Quantity" at bounding box center [719, 353] width 85 height 28
select select "2"
click at [677, 339] on select "Enter Quantity 1 2 3 4 5 6 7 8 9 10 11 12 13 14 15 16 17 18 19 20 Enter Quantity" at bounding box center [719, 353] width 85 height 28
click at [852, 352] on button "Add to Cart" at bounding box center [856, 353] width 177 height 28
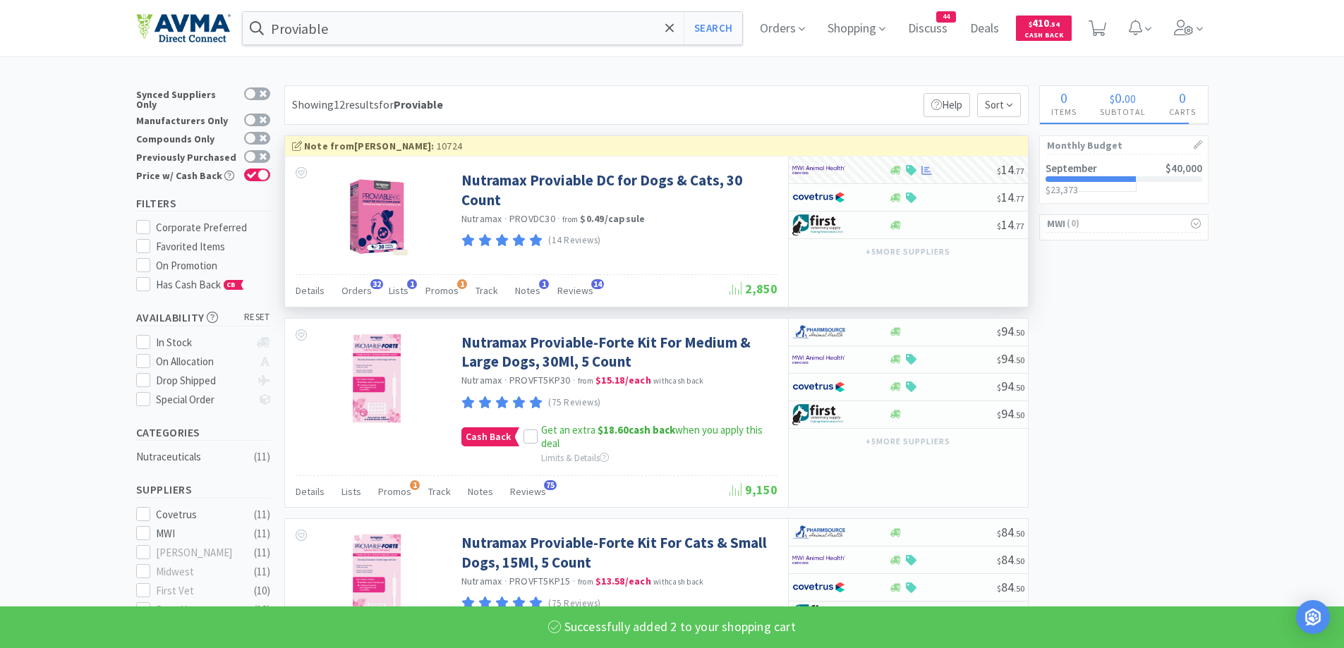
select select "2"
